Goal: Check status: Check status

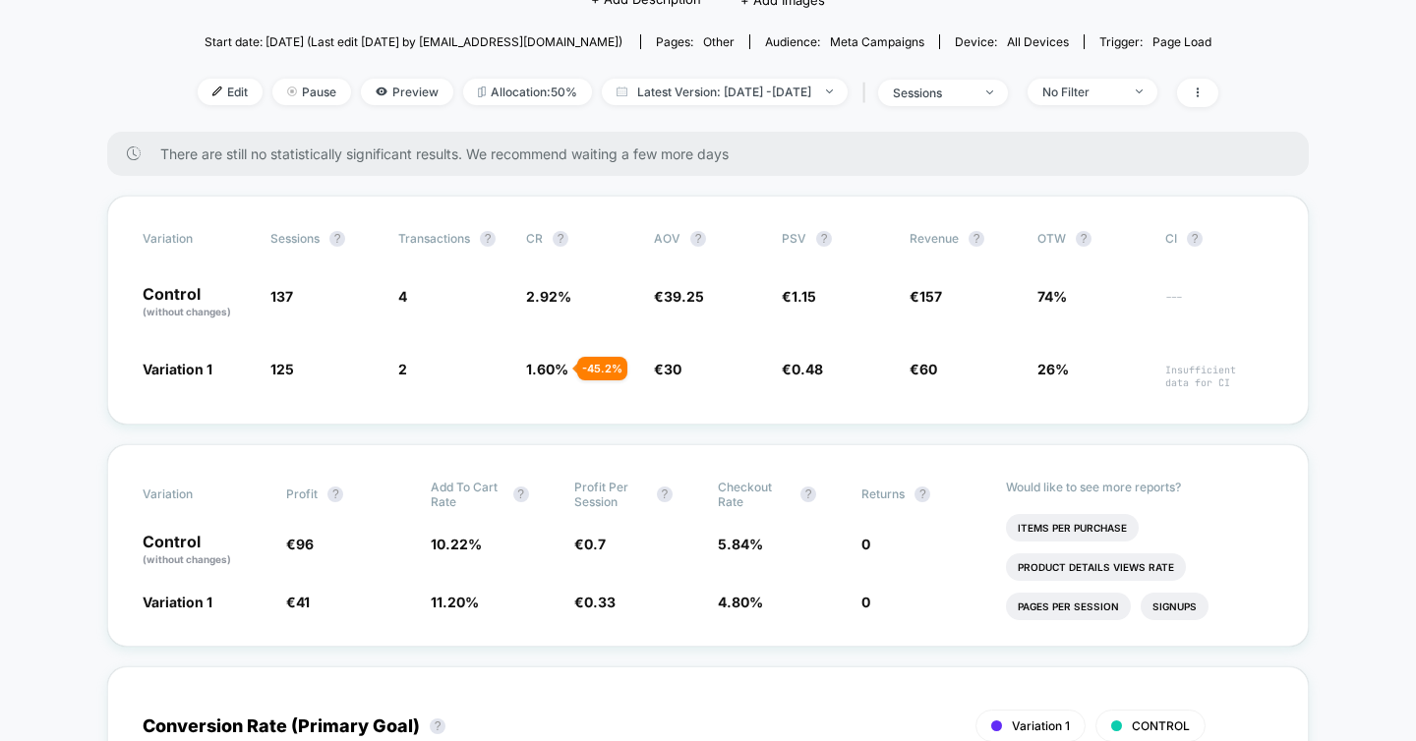
scroll to position [207, 0]
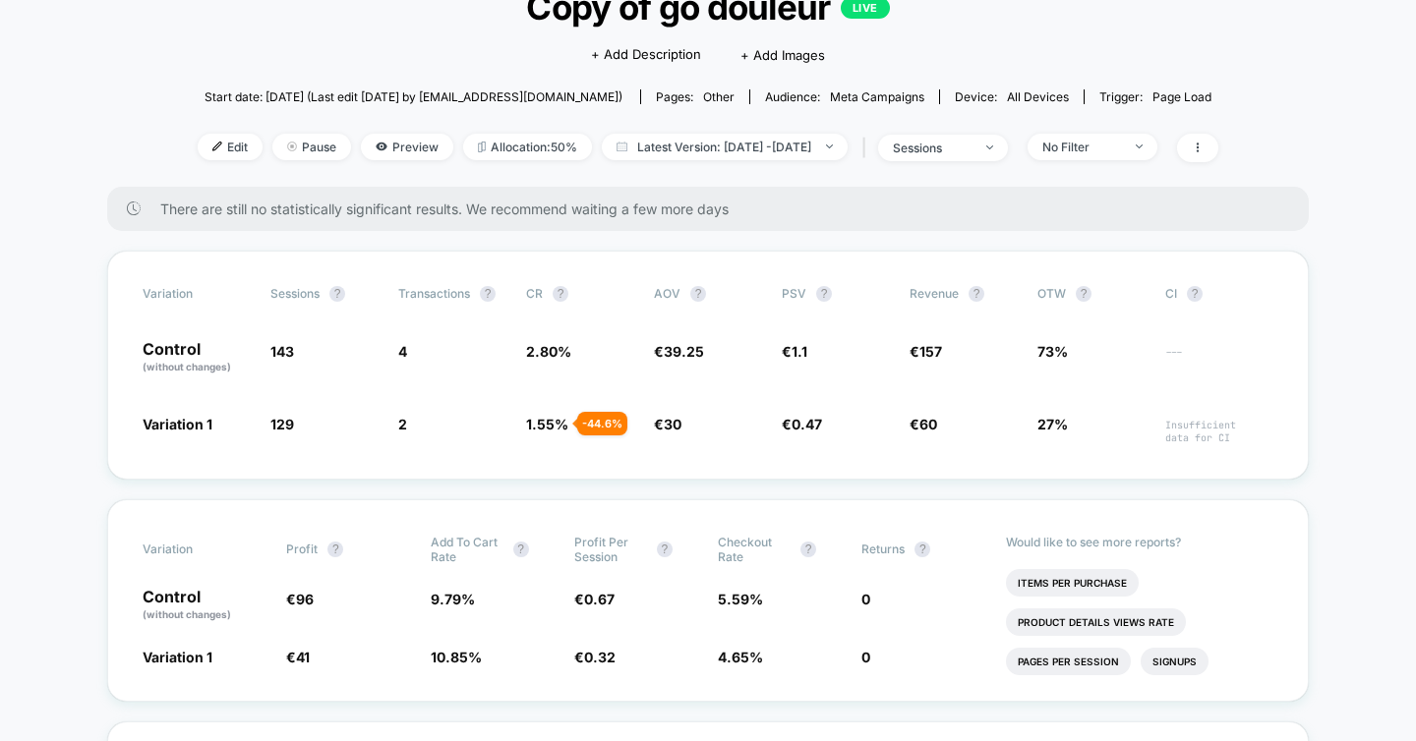
scroll to position [153, 0]
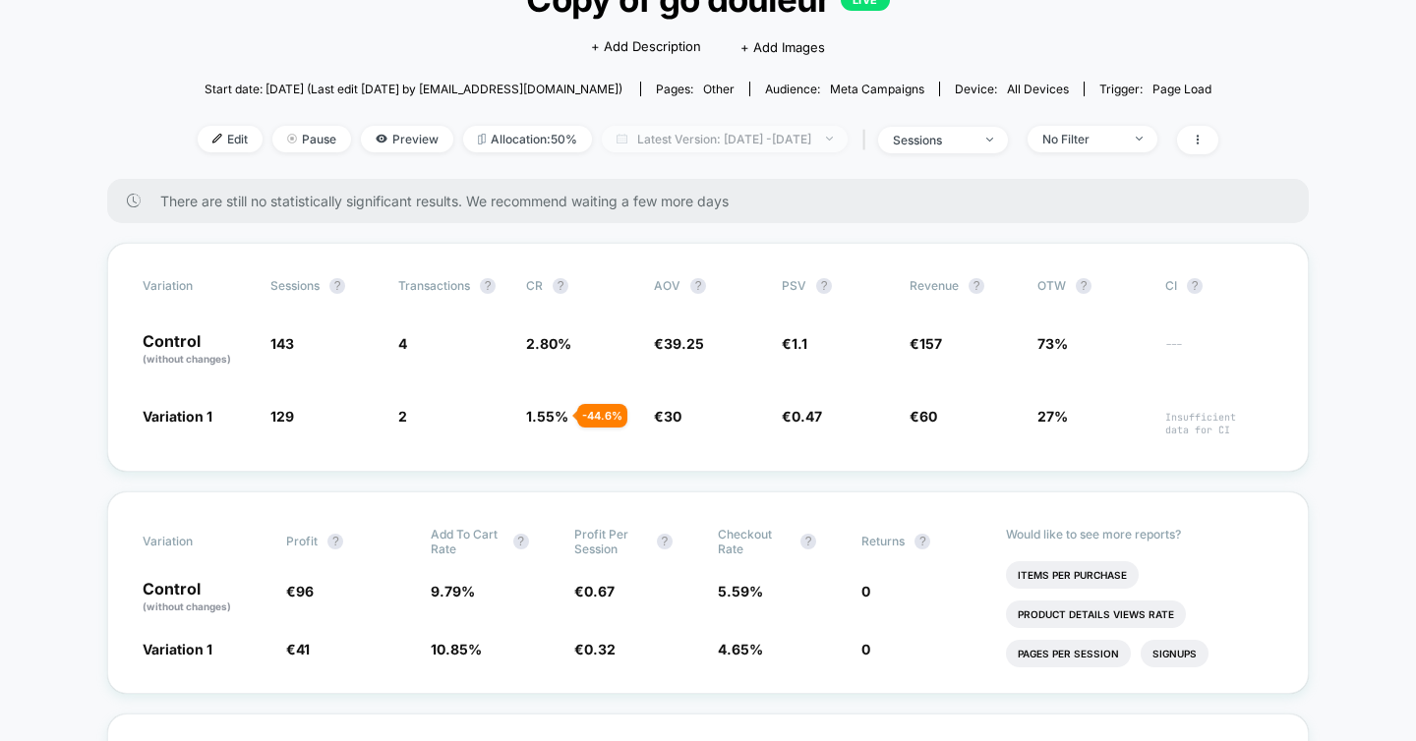
click at [678, 148] on span "Latest Version: [DATE] - [DATE]" at bounding box center [725, 139] width 246 height 27
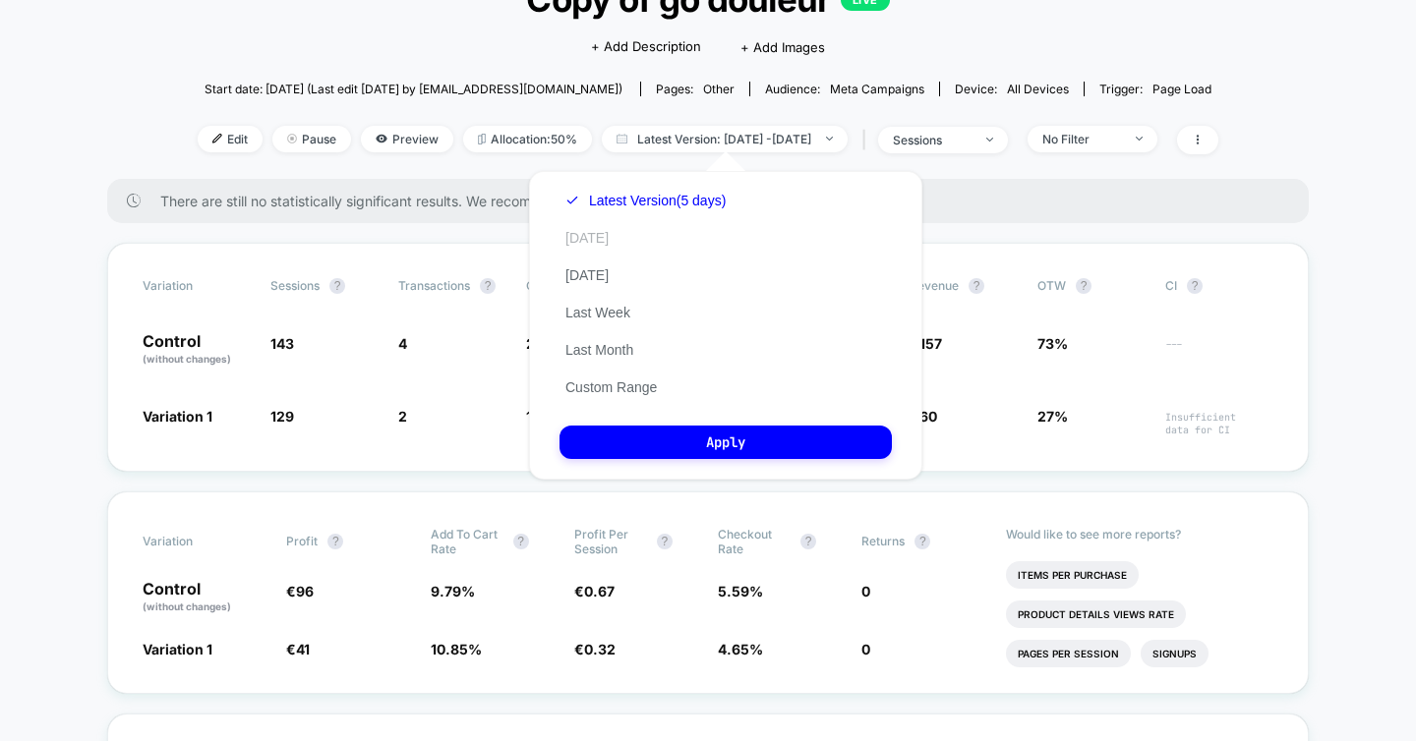
click at [585, 234] on button "[DATE]" at bounding box center [587, 238] width 55 height 18
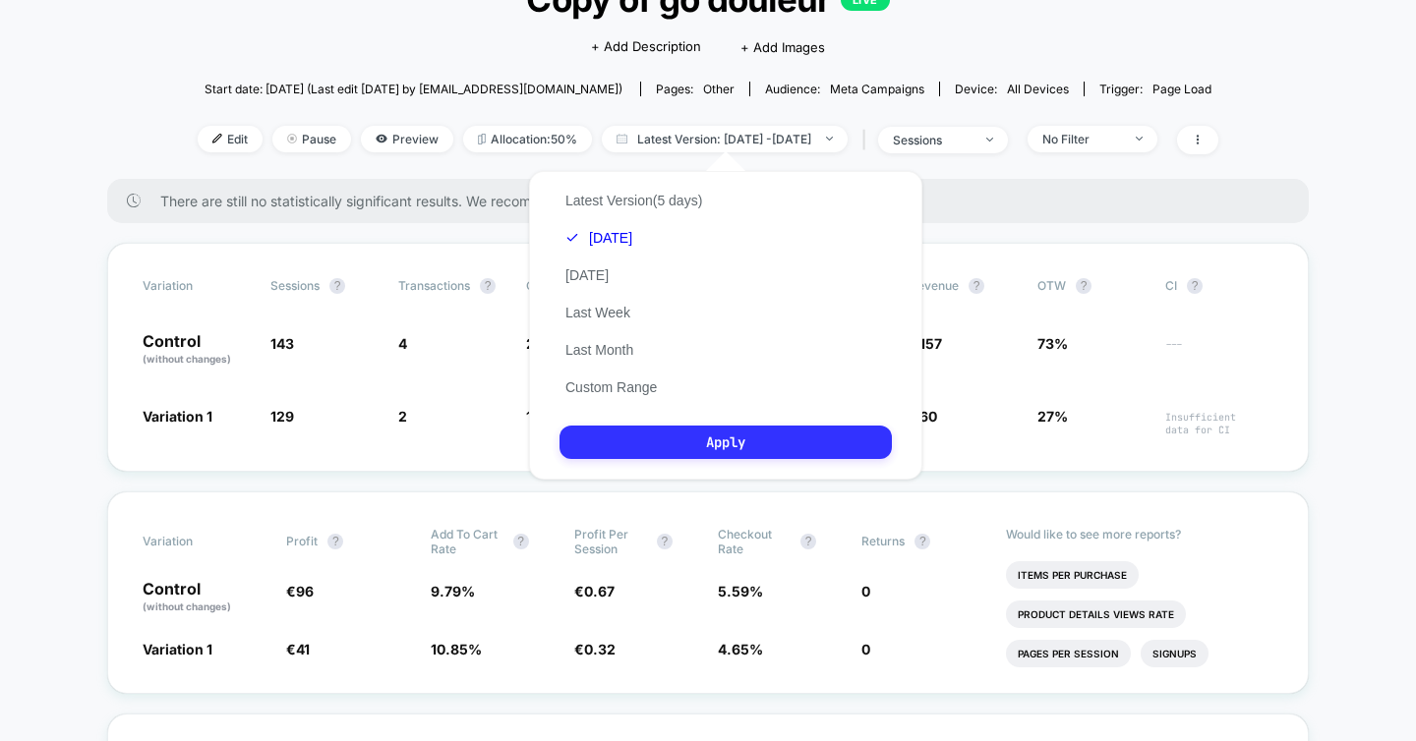
click at [641, 437] on button "Apply" at bounding box center [726, 442] width 332 height 33
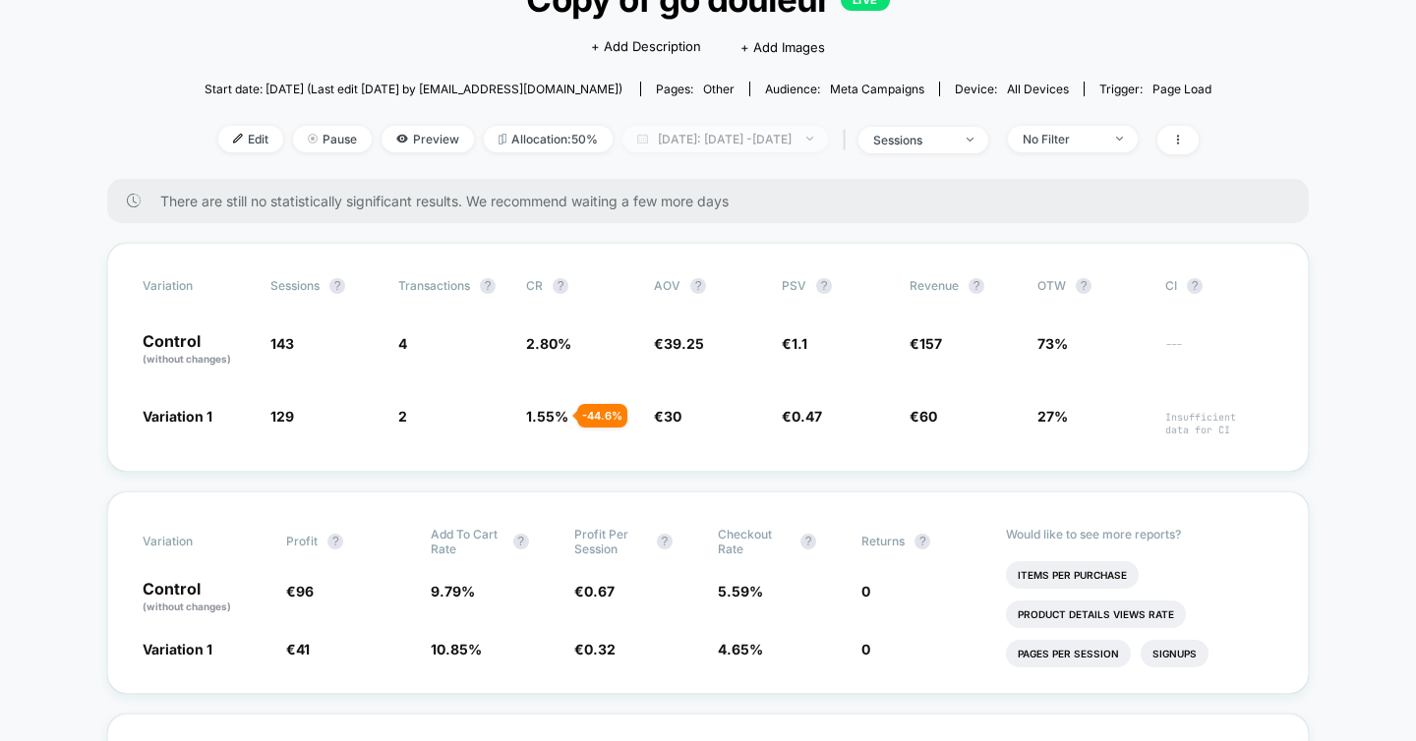
click at [755, 141] on span "[DATE]: [DATE] - [DATE]" at bounding box center [725, 139] width 206 height 27
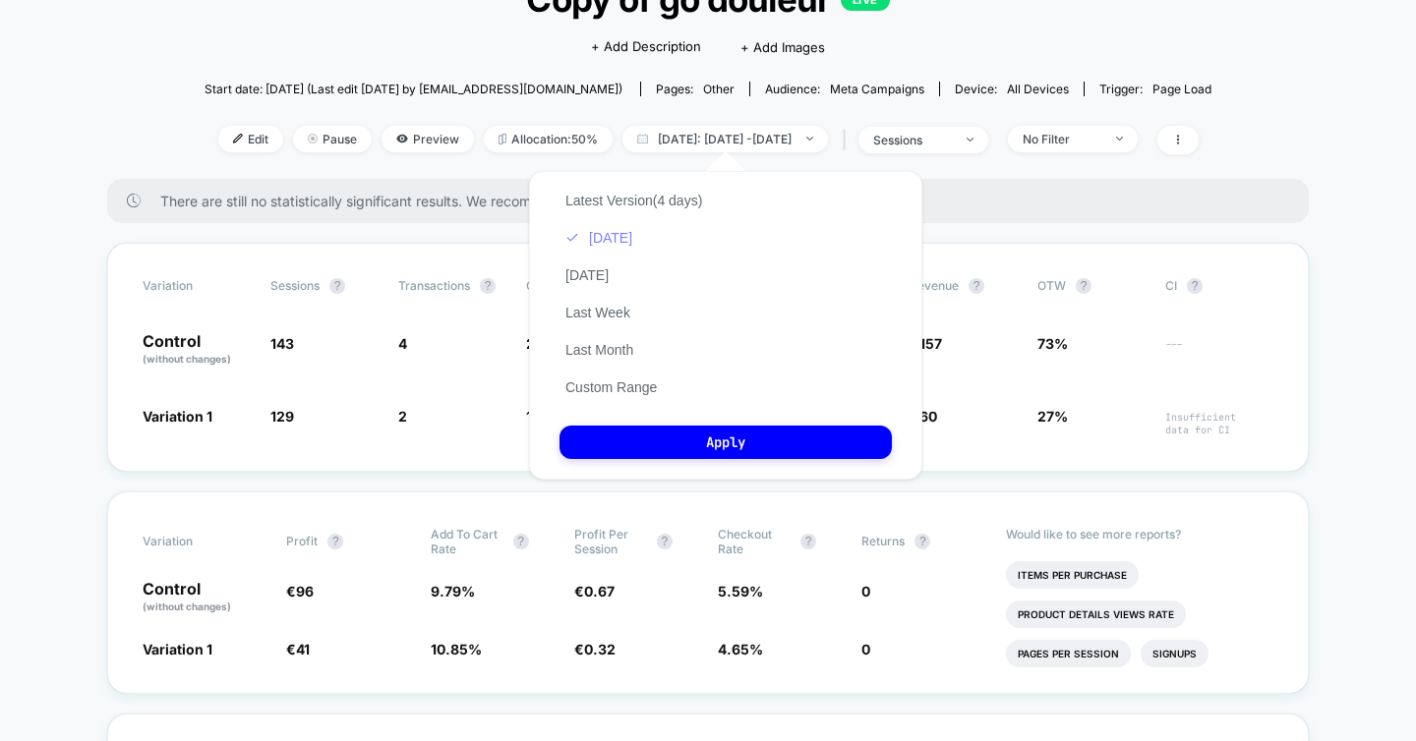
click at [603, 237] on button "[DATE]" at bounding box center [599, 238] width 79 height 18
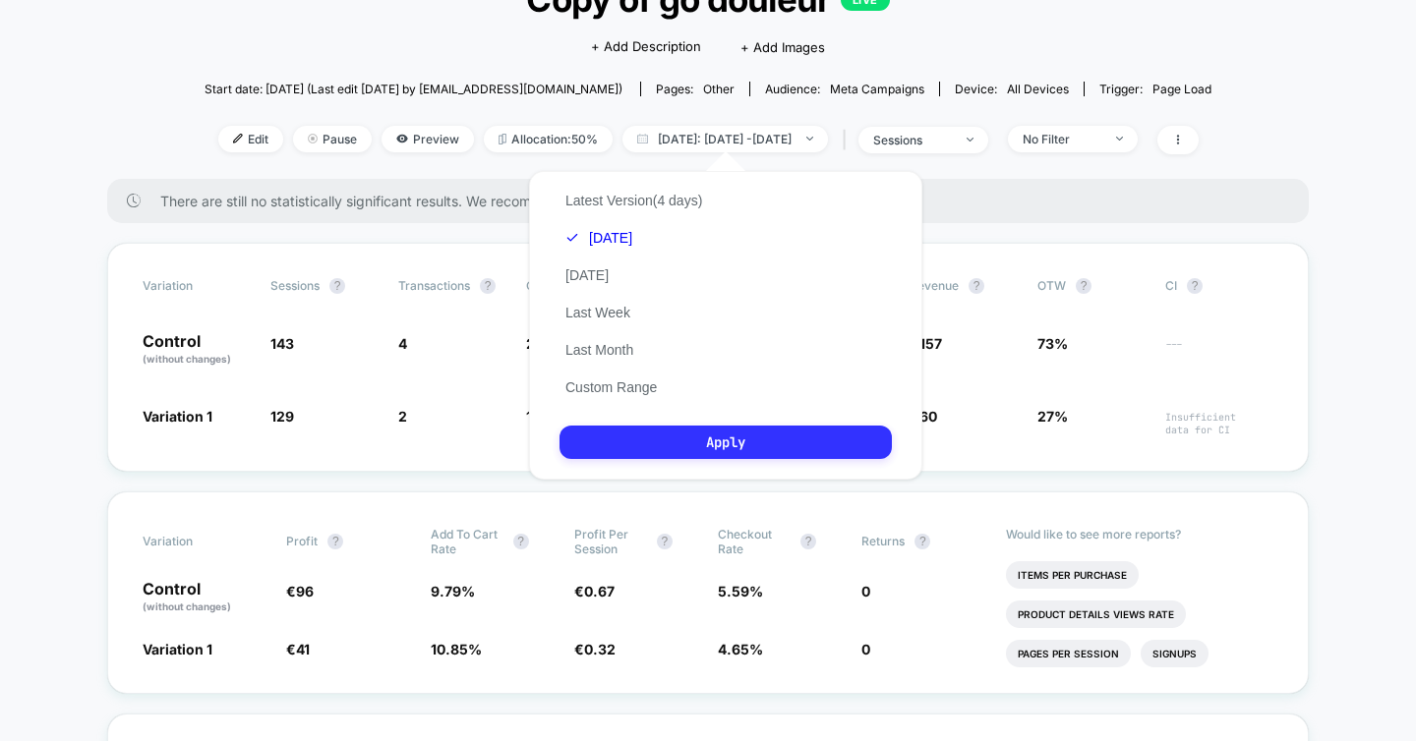
click at [633, 441] on button "Apply" at bounding box center [726, 442] width 332 height 33
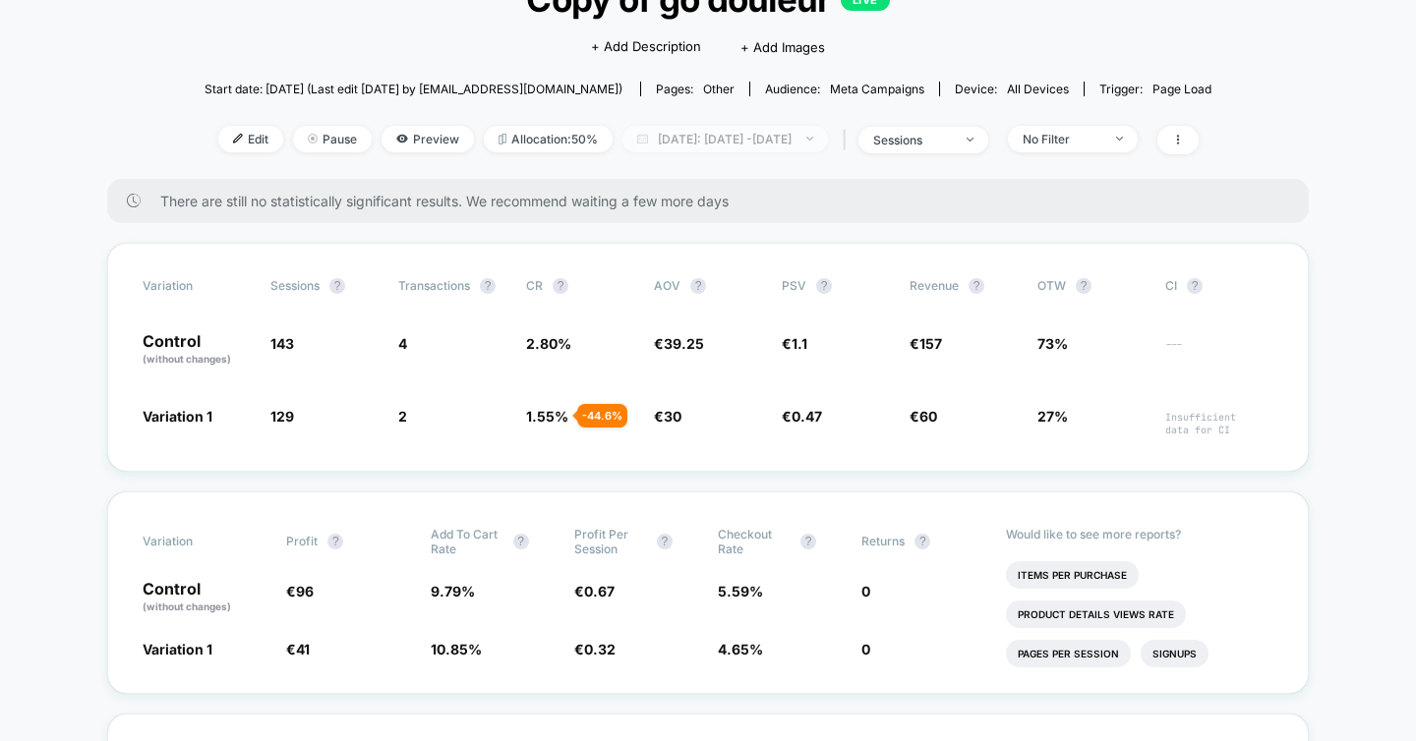
click at [791, 147] on span "[DATE]: [DATE] - [DATE]" at bounding box center [725, 139] width 206 height 27
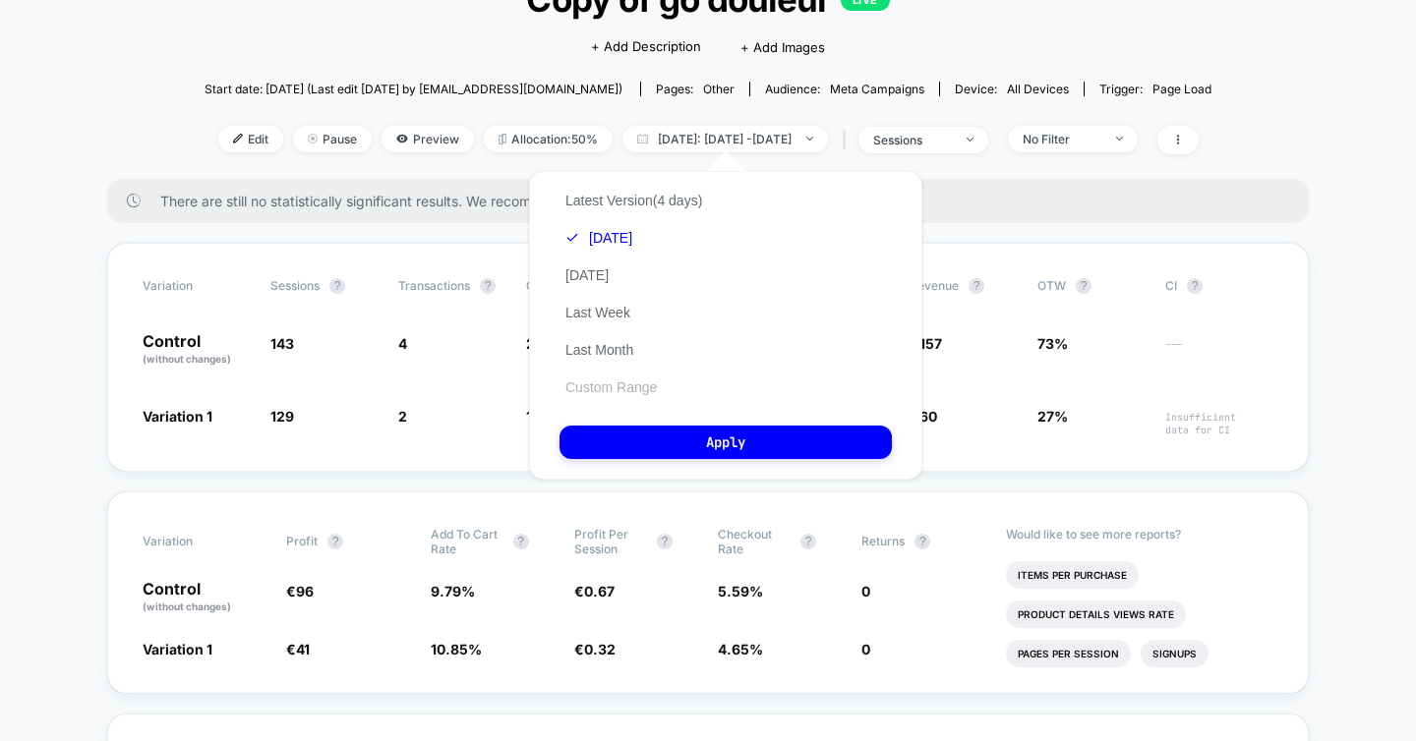
click at [632, 383] on button "Custom Range" at bounding box center [611, 388] width 103 height 18
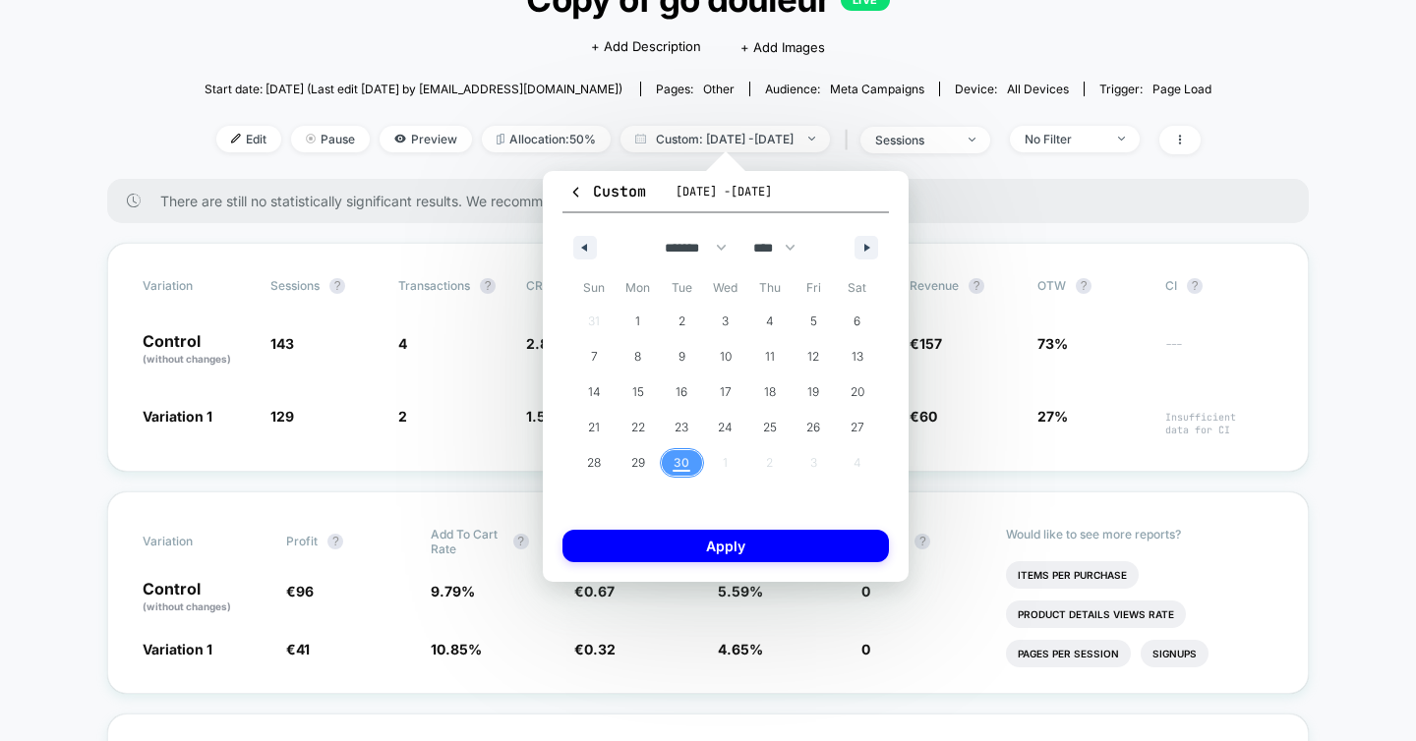
click at [689, 465] on span "30" at bounding box center [682, 463] width 44 height 26
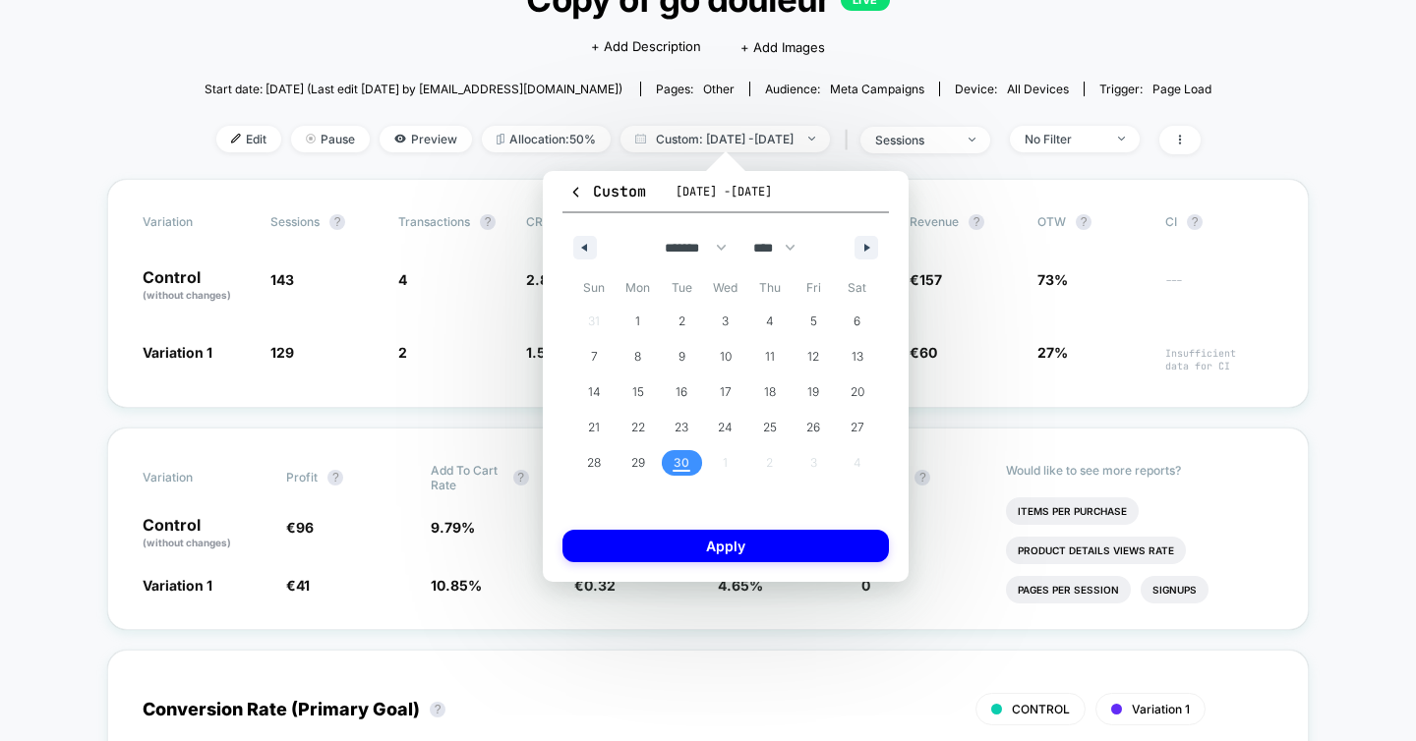
click at [689, 465] on span "30" at bounding box center [682, 463] width 44 height 26
click at [698, 554] on button "Apply" at bounding box center [725, 546] width 326 height 32
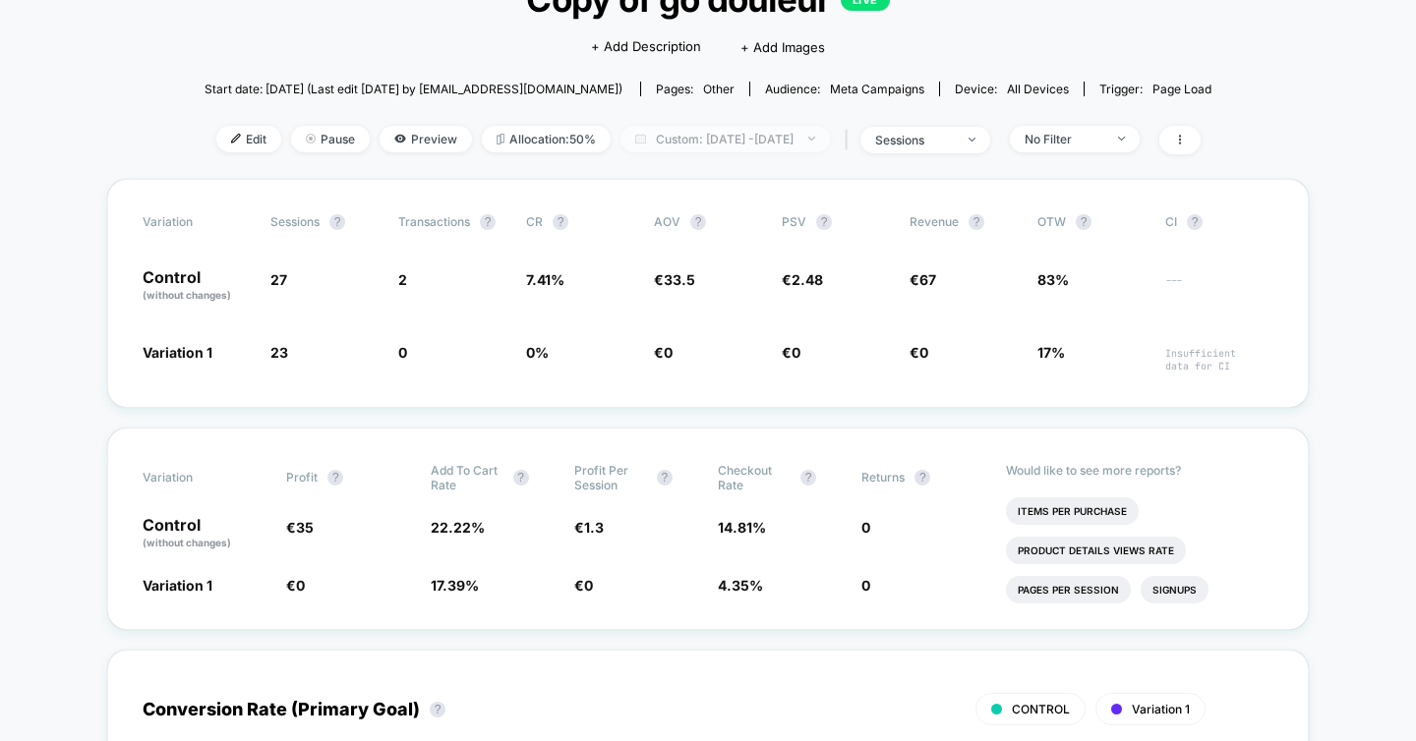
click at [672, 143] on span "Custom: [DATE] - [DATE]" at bounding box center [725, 139] width 209 height 27
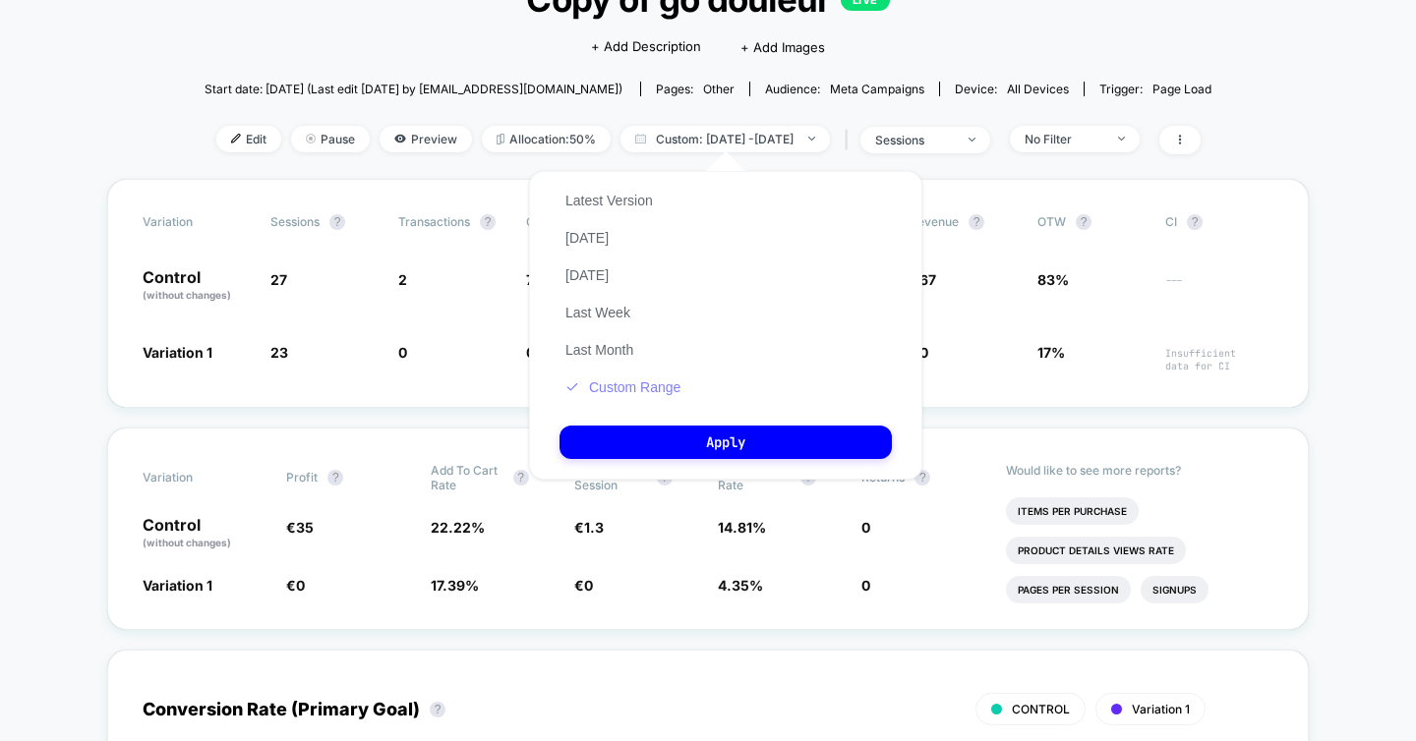
click at [603, 379] on button "Custom Range" at bounding box center [623, 388] width 127 height 18
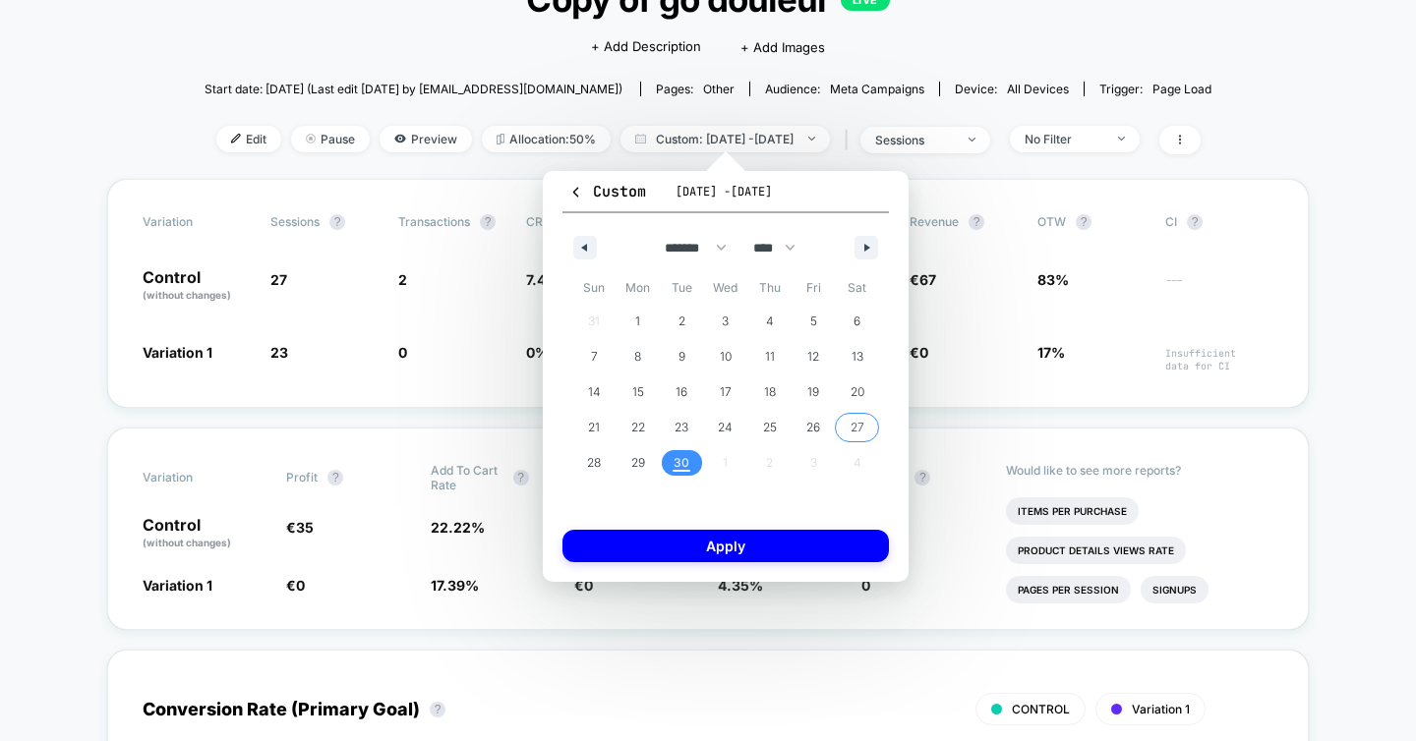
click at [848, 420] on span "27" at bounding box center [857, 428] width 44 height 26
click at [634, 460] on span "29" at bounding box center [638, 462] width 14 height 35
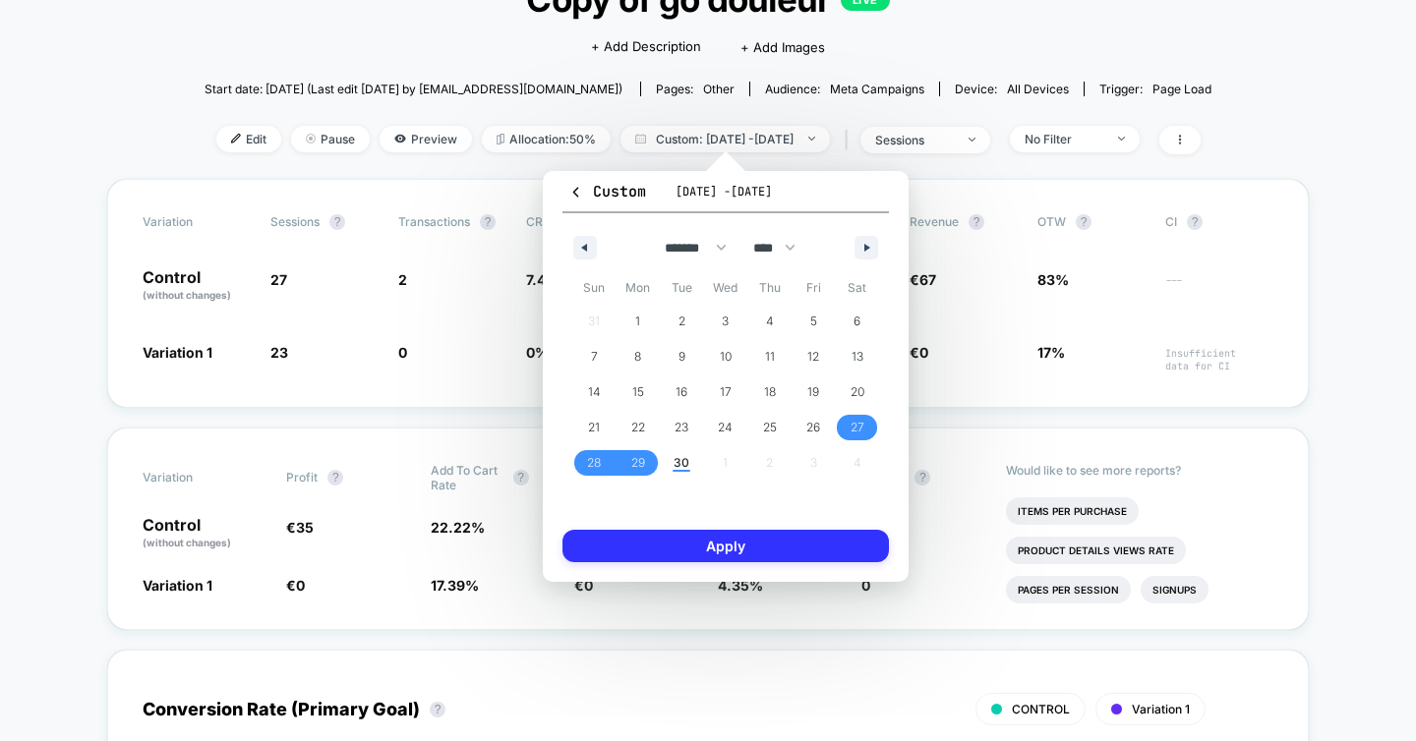
click at [679, 541] on button "Apply" at bounding box center [725, 546] width 326 height 32
